Goal: Transaction & Acquisition: Purchase product/service

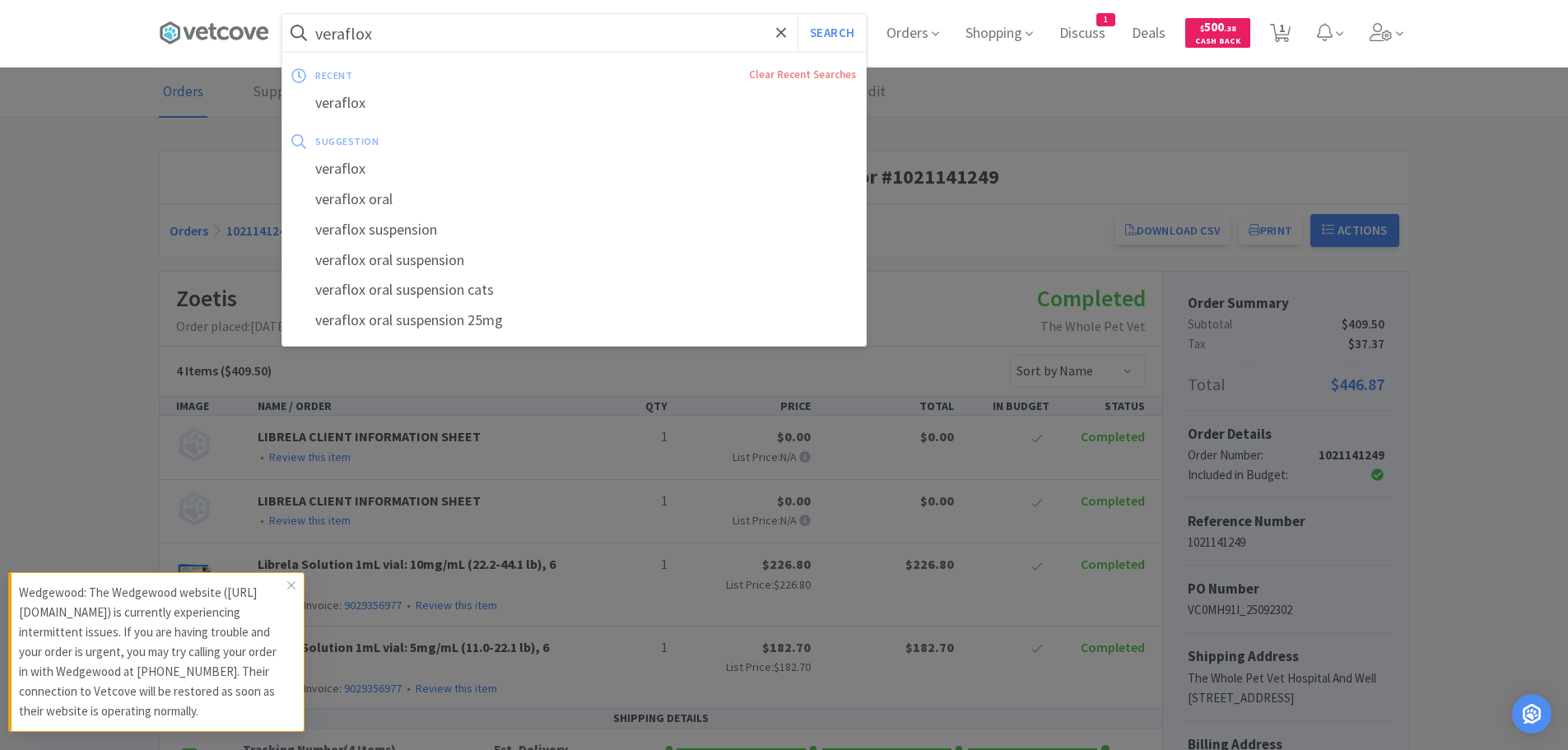
click at [530, 22] on input "veraflox" at bounding box center [574, 33] width 583 height 37
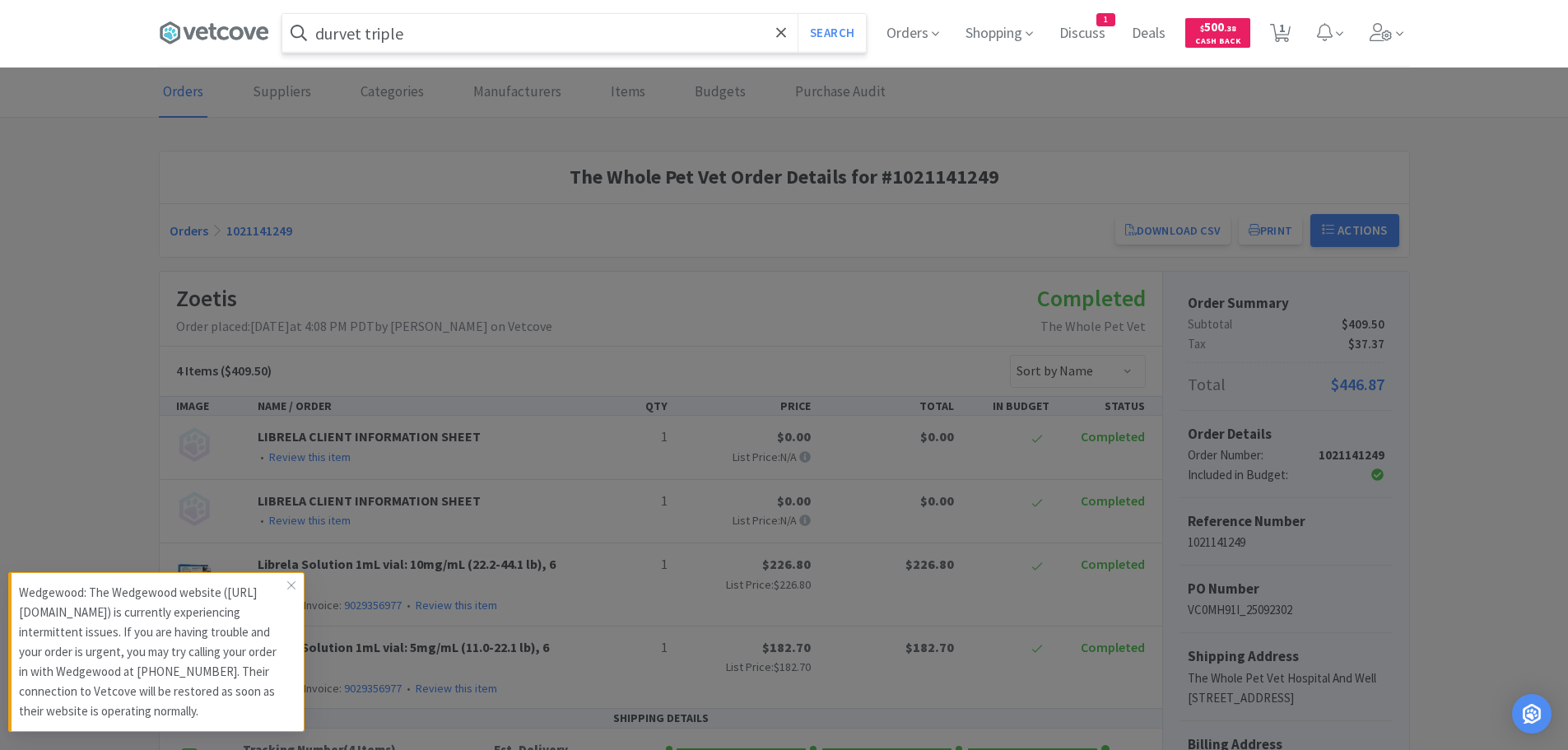
type input "durvet triple"
click at [797, 14] on button "Search" at bounding box center [831, 33] width 68 height 37
select select "2"
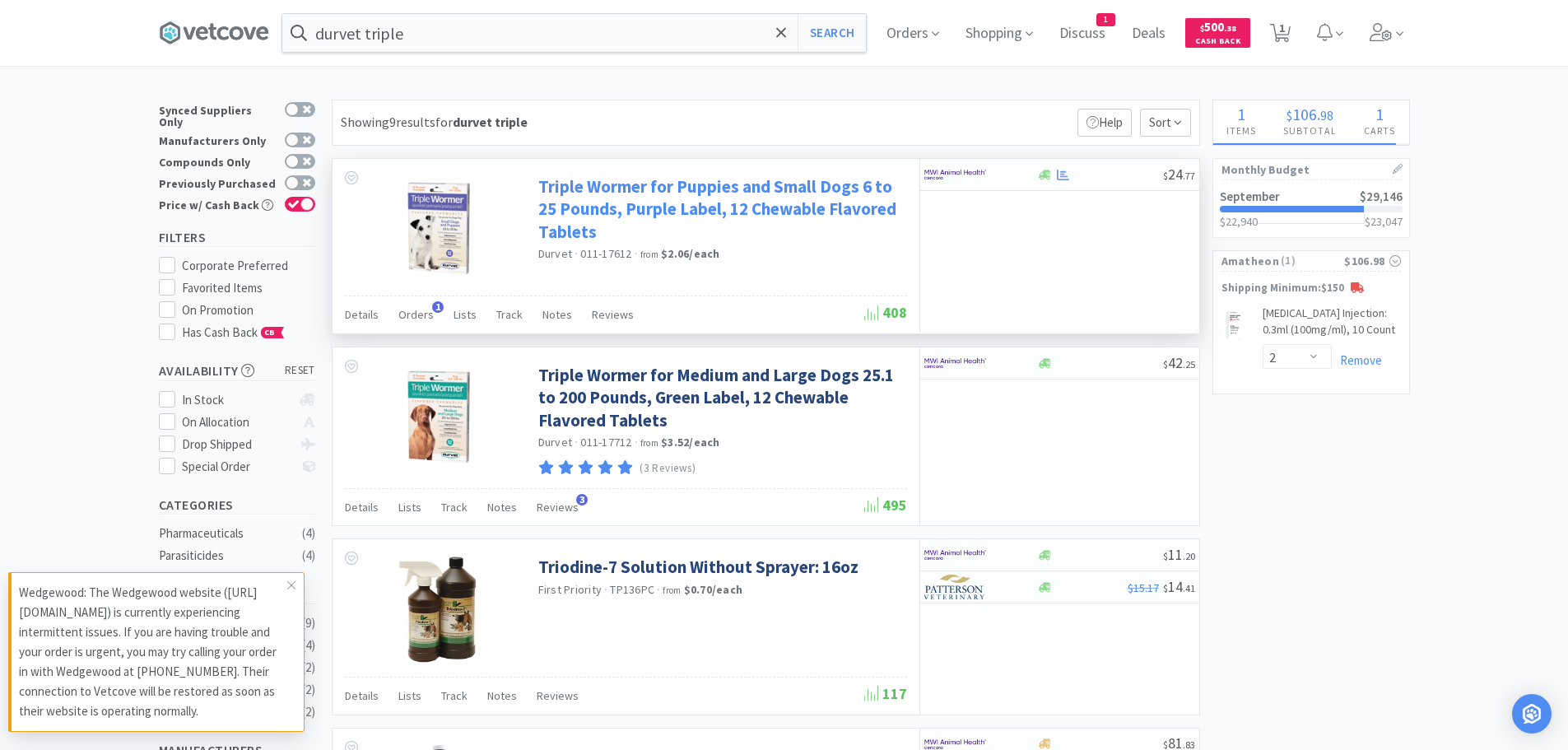
click at [721, 197] on link "Triple Wormer for Puppies and Small Dogs 6 to 25 Pounds, Purple Label, 12 Chewa…" at bounding box center [720, 209] width 365 height 67
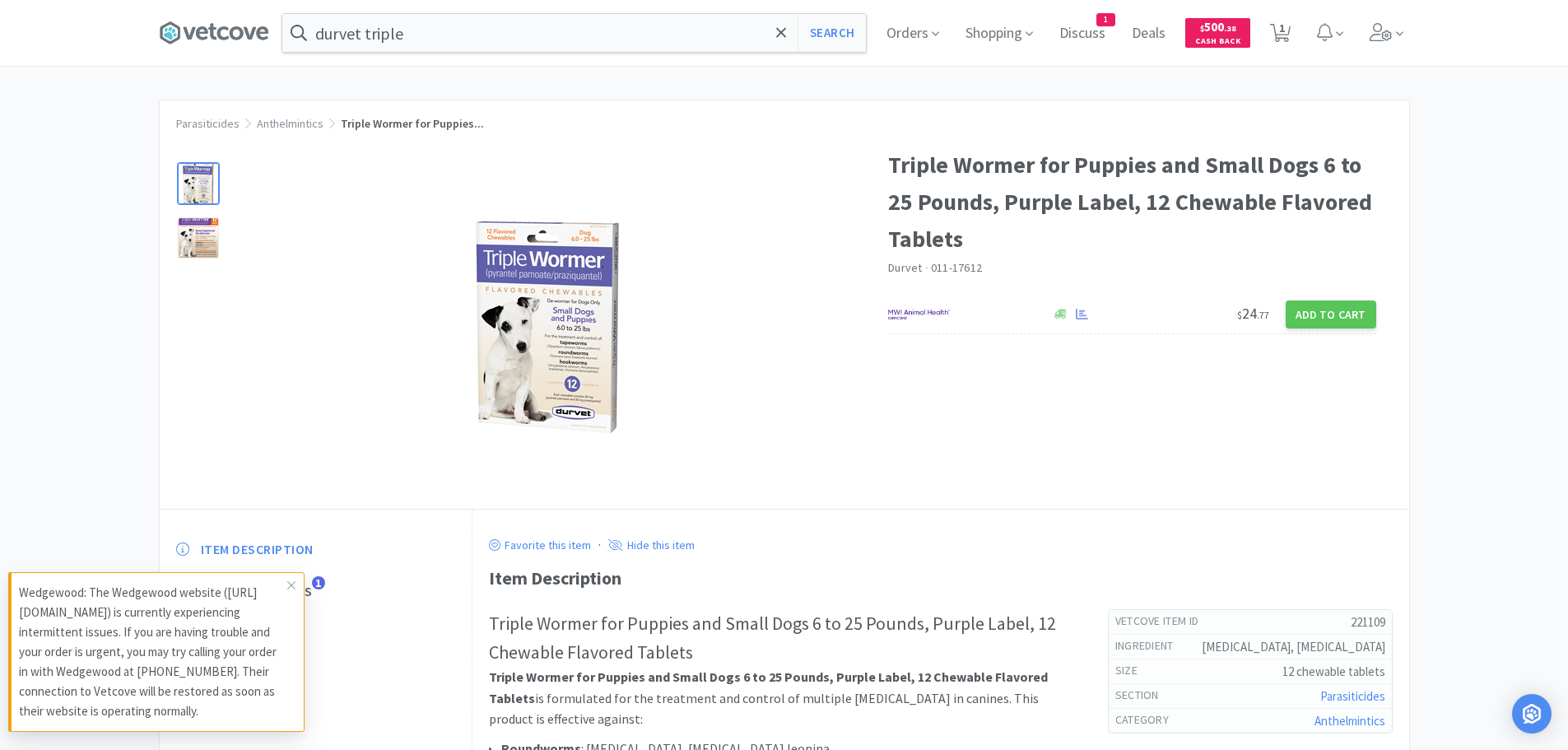
select select "2"
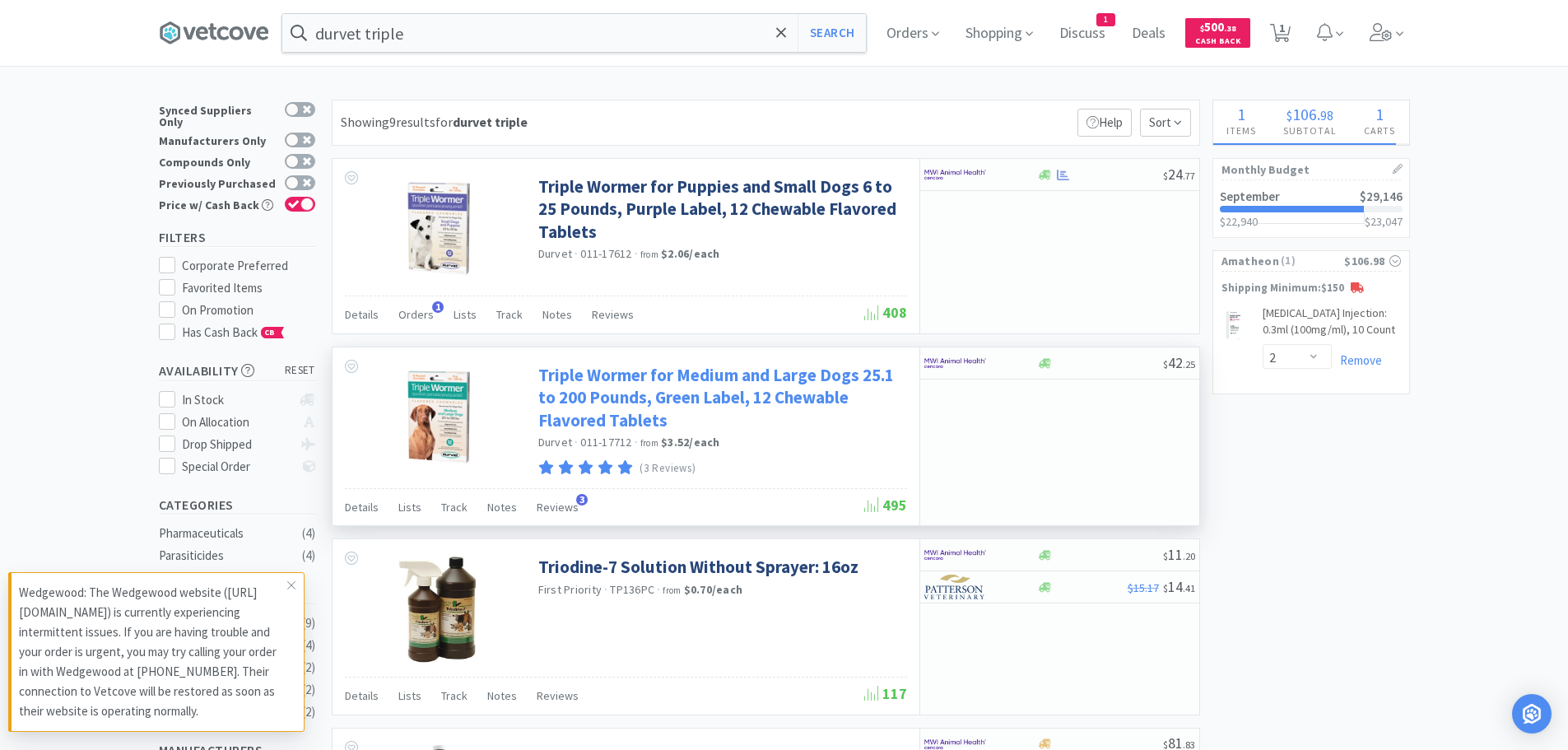
click at [715, 386] on link "Triple Wormer for Medium and Large Dogs 25.1 to 200 Pounds, Green Label, 12 Che…" at bounding box center [720, 397] width 365 height 67
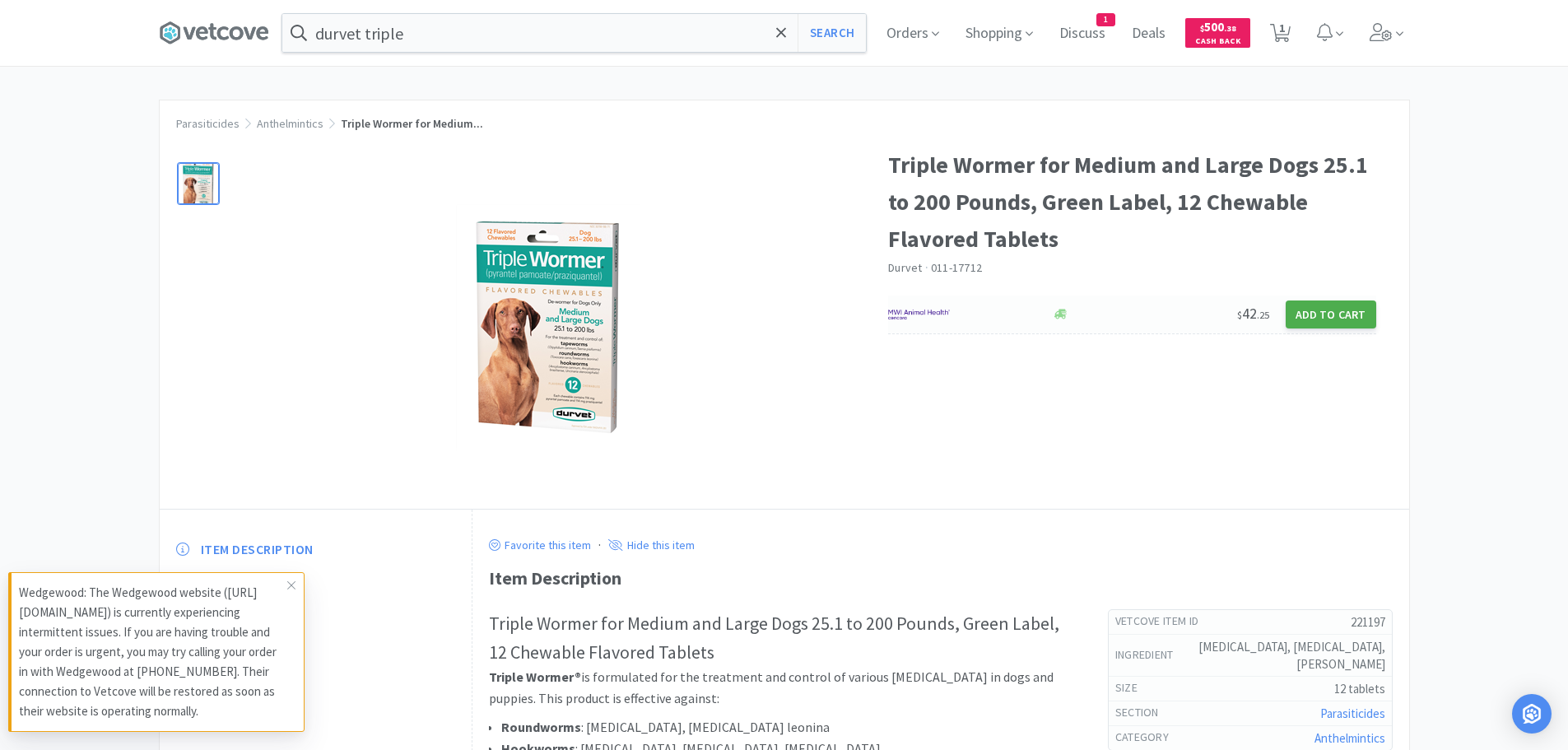
click at [1341, 307] on button "Add to Cart" at bounding box center [1331, 314] width 91 height 28
select select "1"
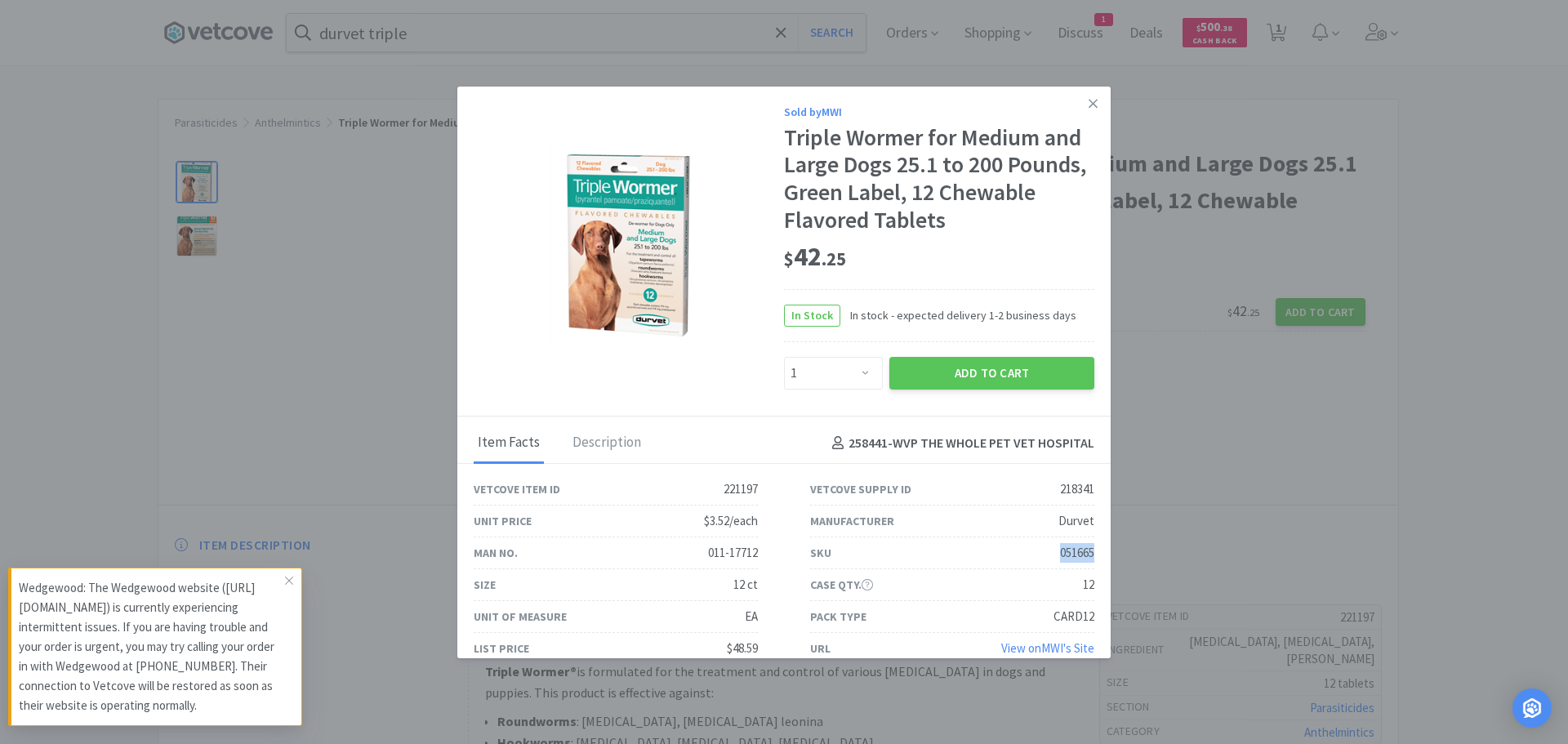
drag, startPoint x: 1046, startPoint y: 551, endPoint x: 1088, endPoint y: 547, distance: 42.2
click at [1088, 547] on div "SKU 051665" at bounding box center [952, 553] width 336 height 32
copy div "051665"
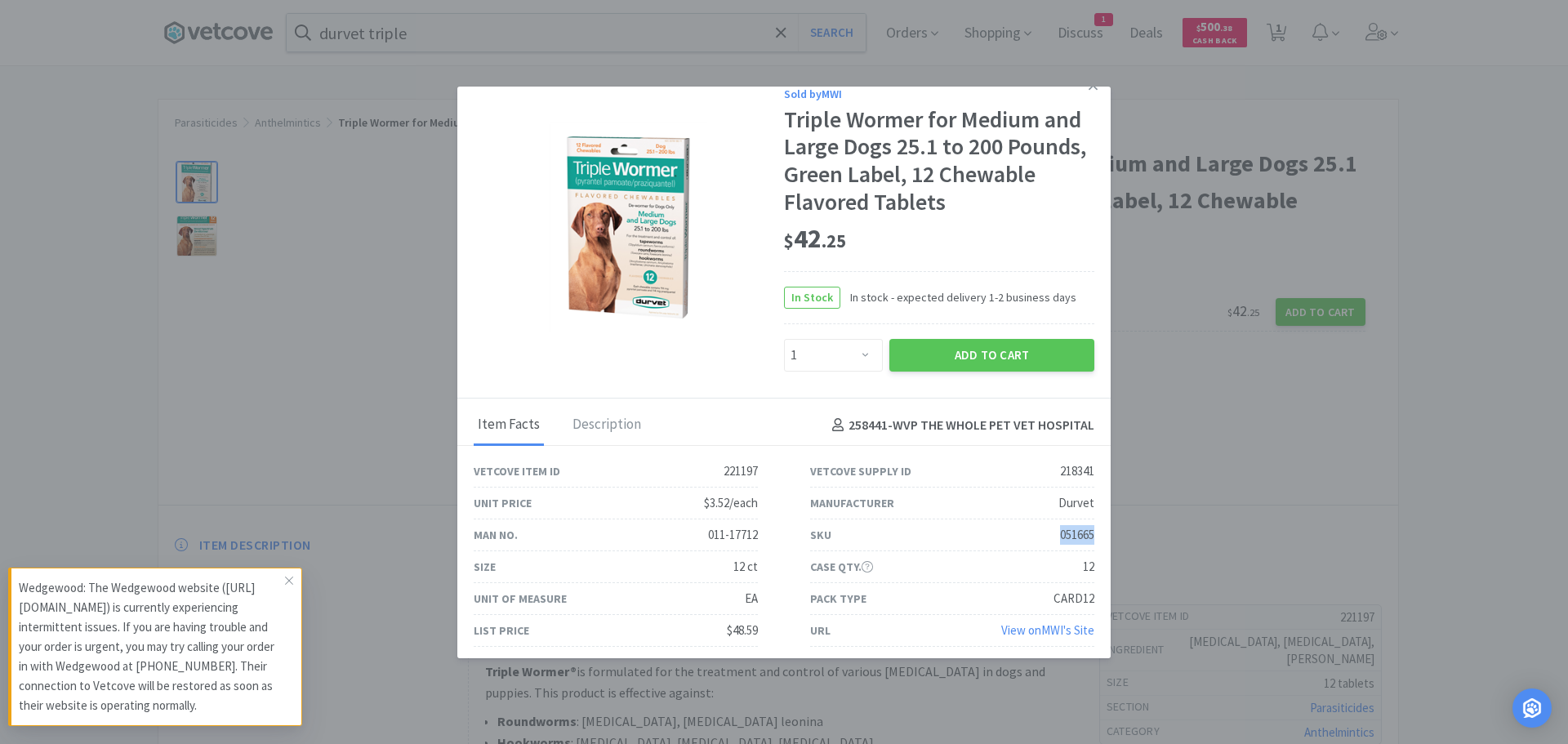
scroll to position [22, 0]
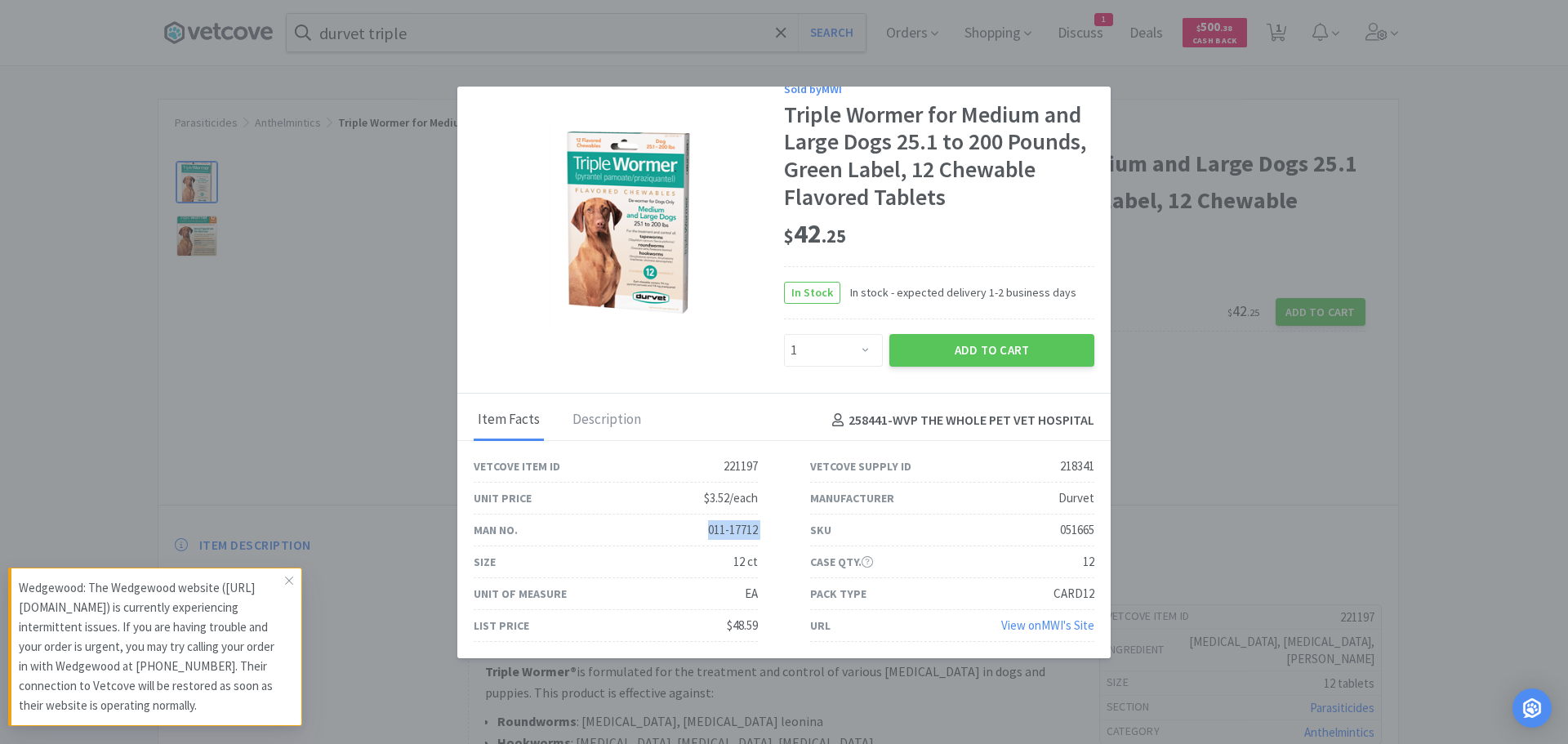
drag, startPoint x: 700, startPoint y: 528, endPoint x: 781, endPoint y: 528, distance: 81.0
click at [781, 528] on div "Vetcove Item ID 221197 Vetcove Supply ID 218341 Unit Price $3.52/each Manufactu…" at bounding box center [784, 546] width 673 height 191
copy div "011-17712"
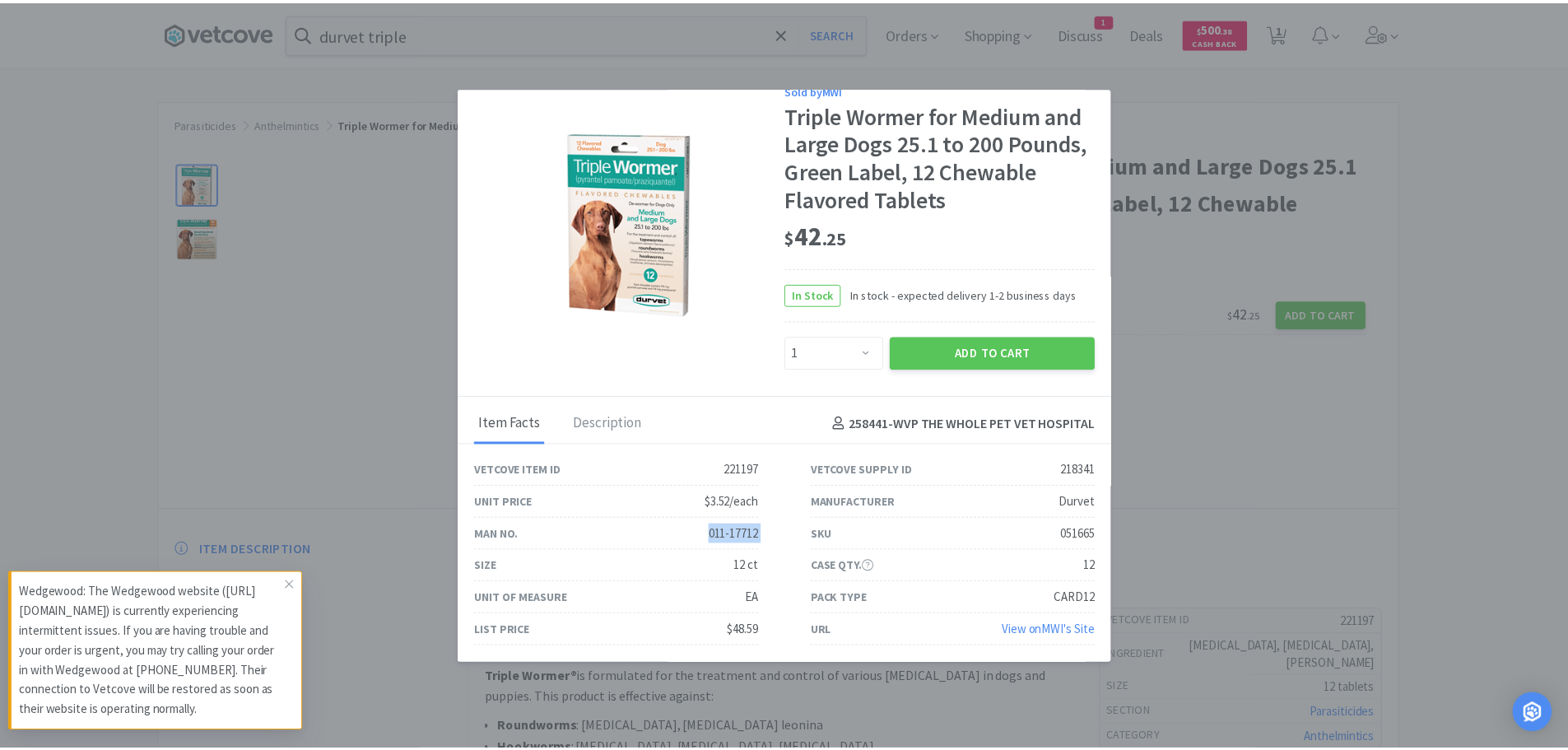
scroll to position [0, 0]
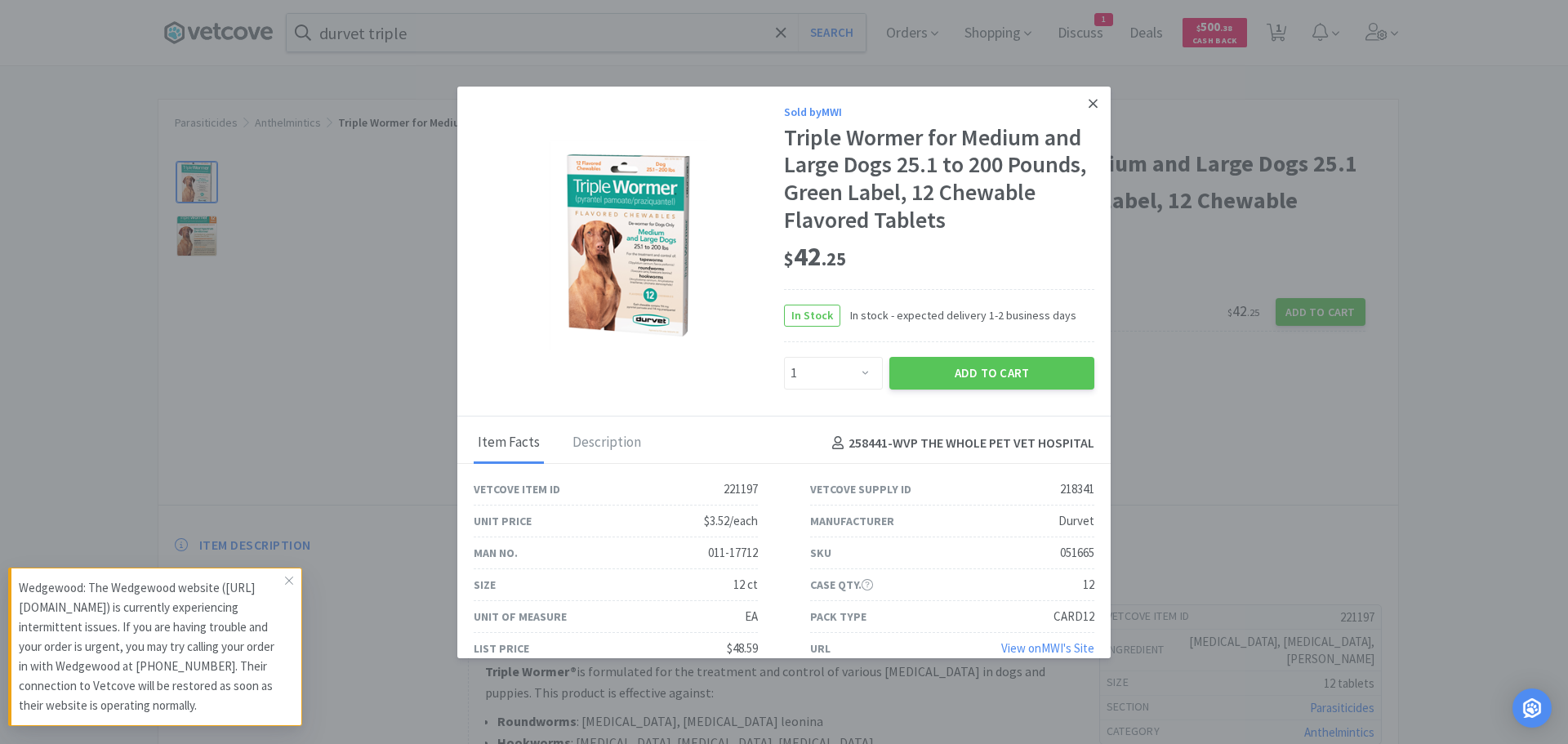
click at [1084, 93] on link at bounding box center [1092, 105] width 28 height 35
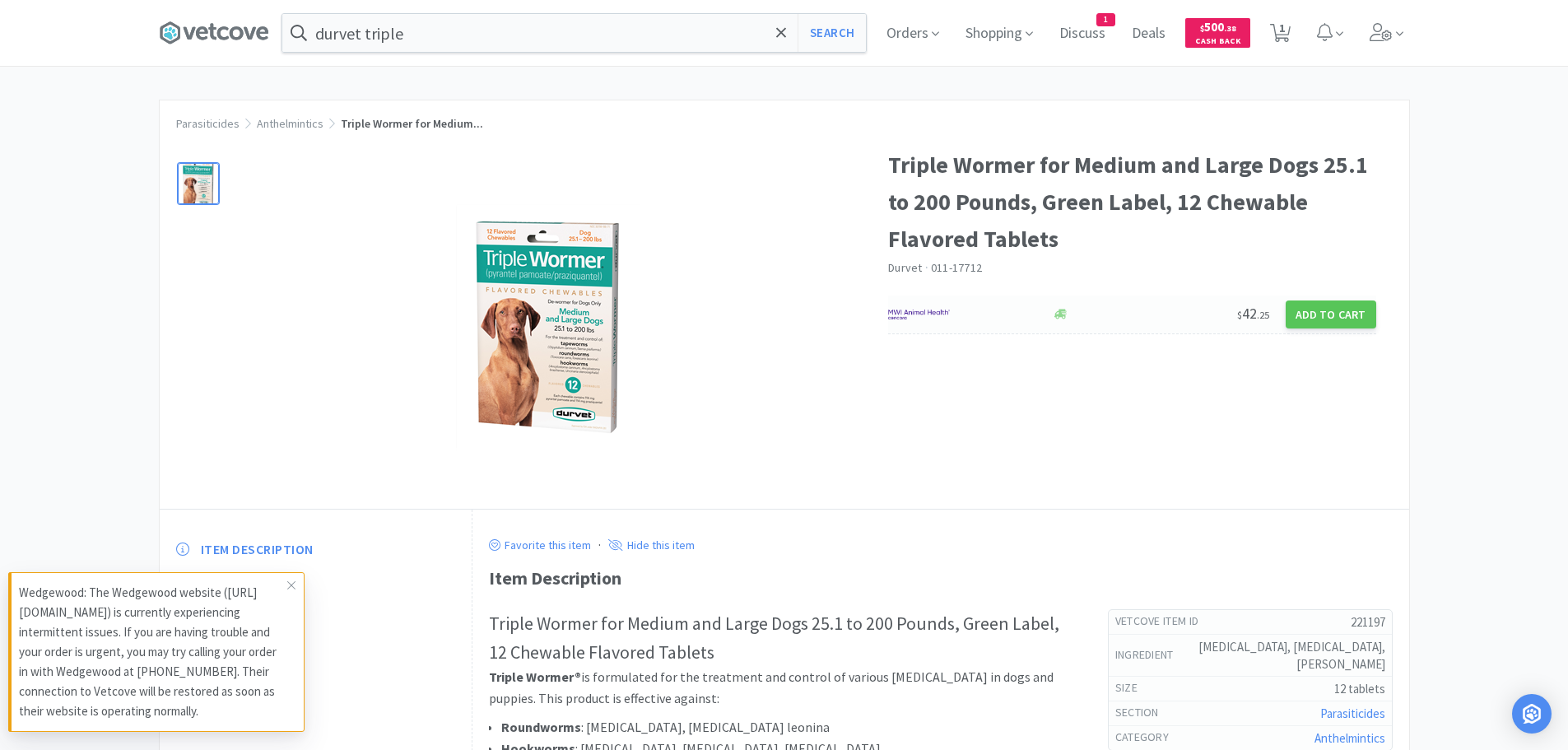
click at [941, 312] on img at bounding box center [919, 314] width 62 height 25
select select "1"
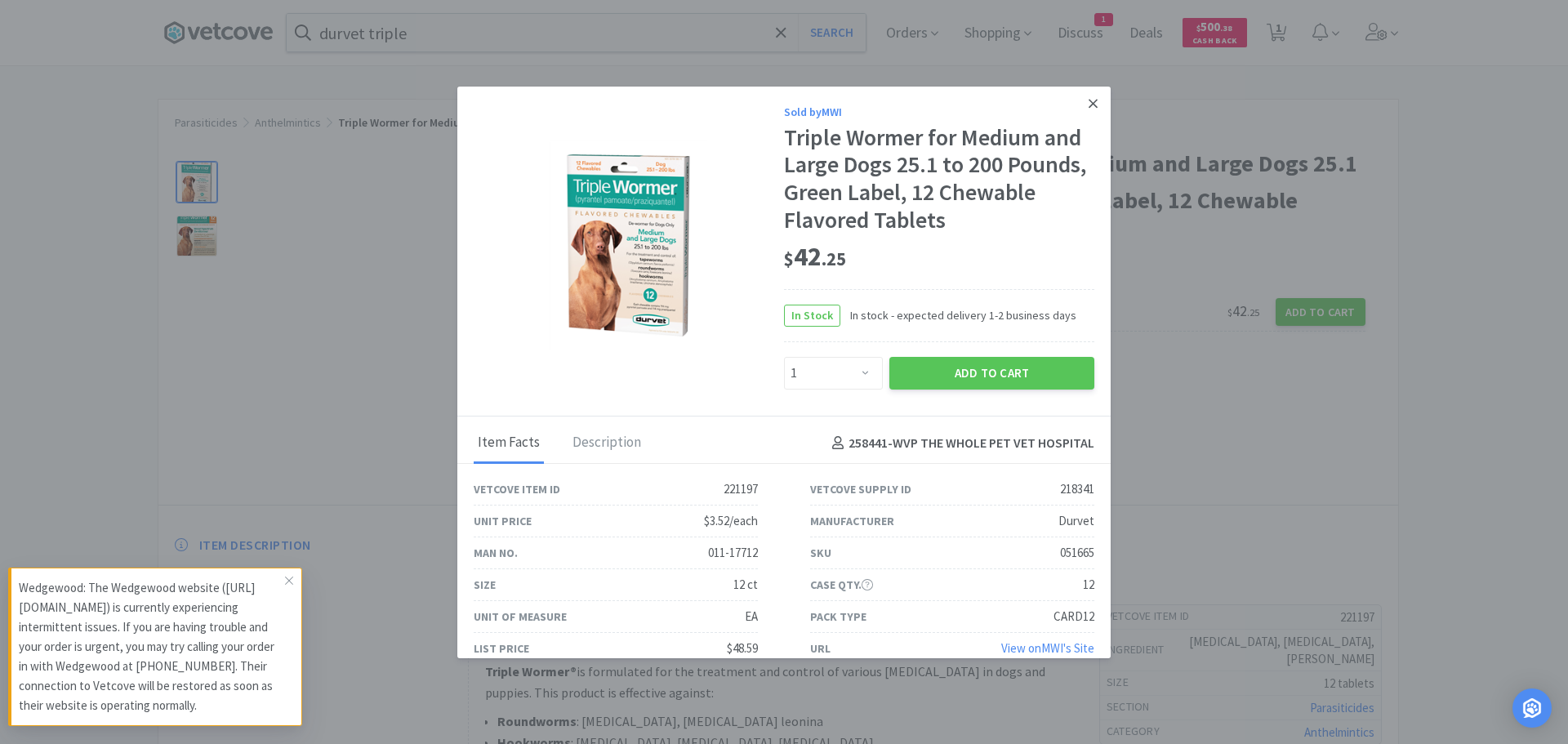
click at [1085, 98] on link at bounding box center [1092, 105] width 28 height 35
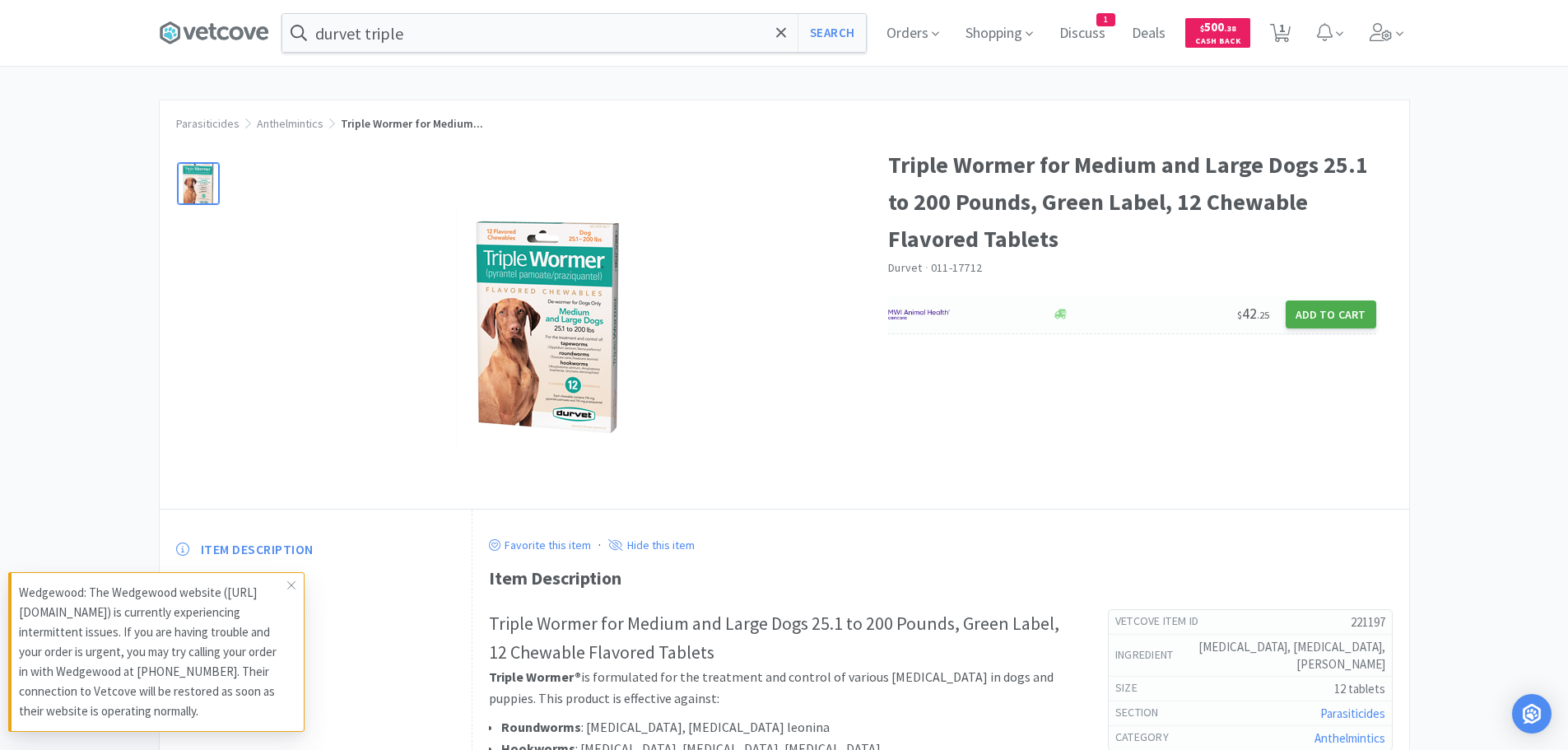
click at [1335, 309] on button "Add to Cart" at bounding box center [1331, 314] width 91 height 28
select select "1"
